Goal: Information Seeking & Learning: Learn about a topic

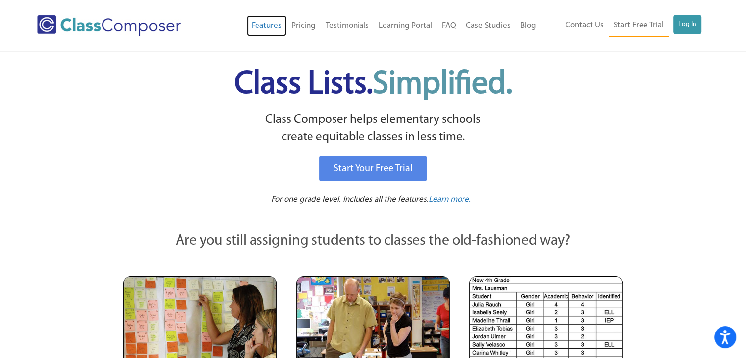
click at [269, 24] on link "Features" at bounding box center [267, 26] width 40 height 22
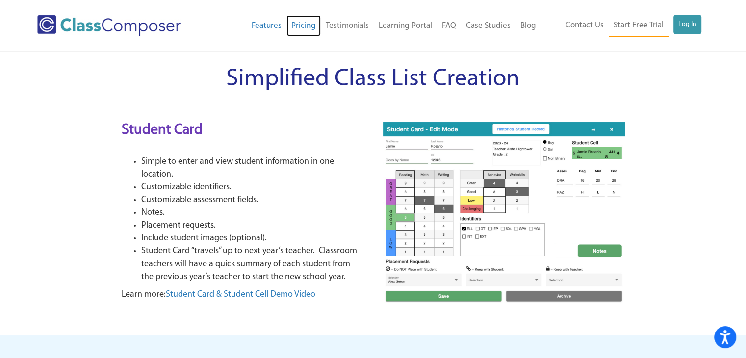
click at [316, 28] on link "Pricing" at bounding box center [304, 26] width 34 height 22
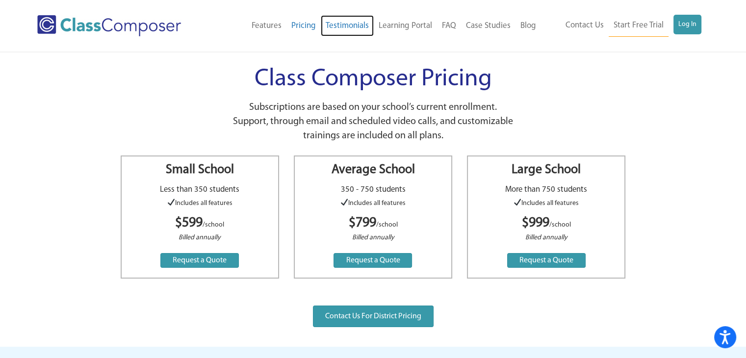
click at [343, 23] on link "Testimonials" at bounding box center [347, 26] width 53 height 22
